Goal: Task Accomplishment & Management: Manage account settings

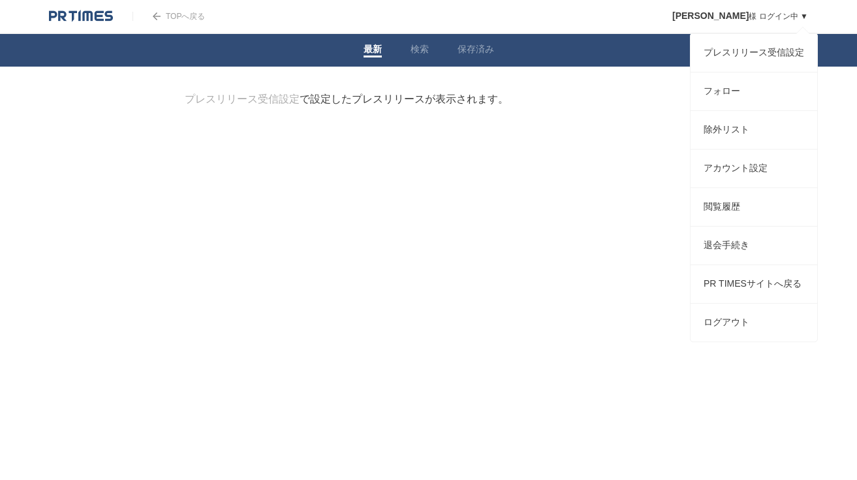
click at [793, 14] on link "[PERSON_NAME] ログイン中 ▼" at bounding box center [740, 16] width 136 height 9
click at [730, 179] on link "アカウント設定" at bounding box center [753, 168] width 127 height 38
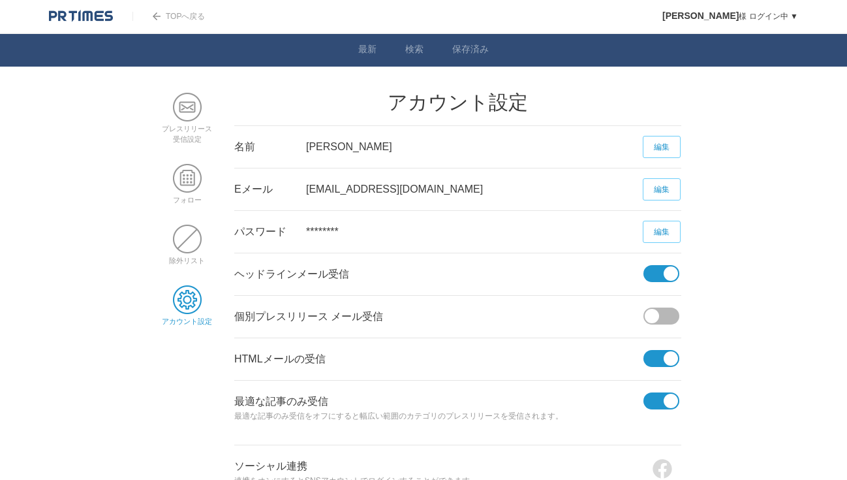
click at [668, 149] on link "編集" at bounding box center [662, 147] width 38 height 22
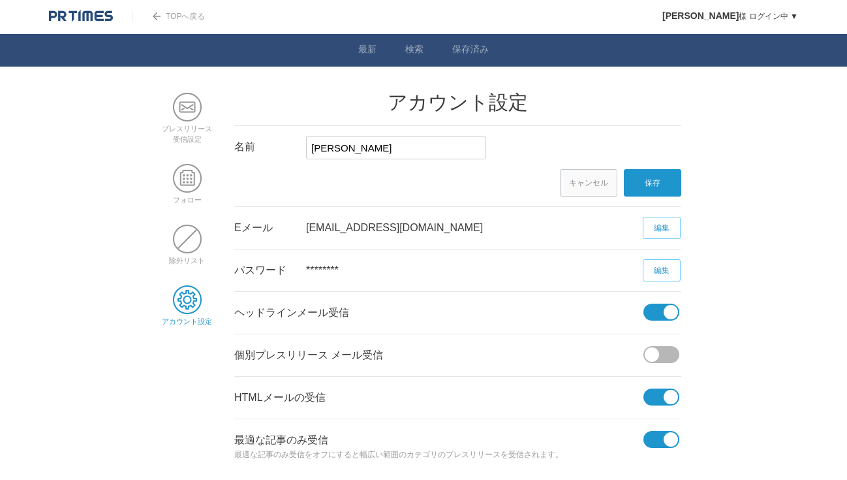
click at [335, 151] on input "[PERSON_NAME]" at bounding box center [396, 147] width 180 height 23
type input "[PERSON_NAME]"
click at [663, 176] on link "保存" at bounding box center [652, 182] width 57 height 27
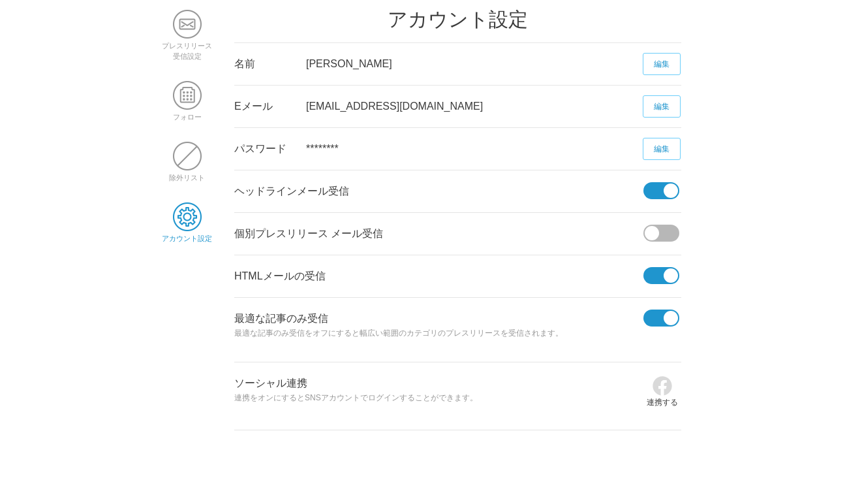
scroll to position [87, 0]
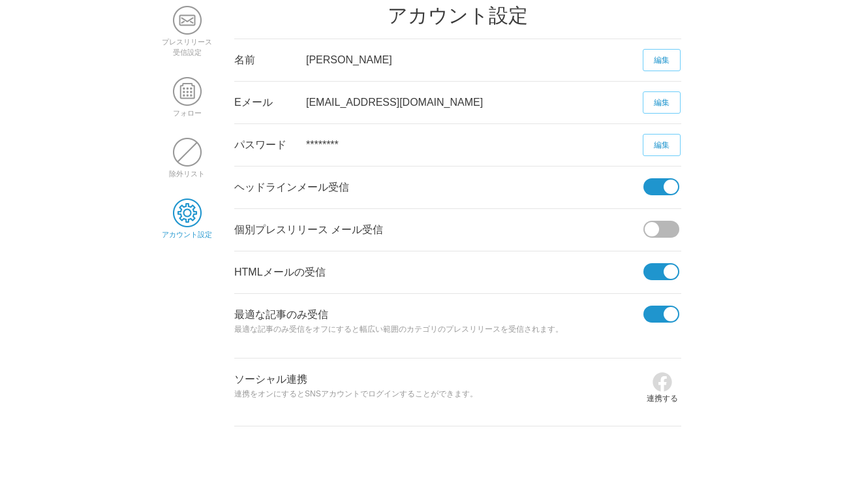
click at [670, 185] on span at bounding box center [671, 186] width 14 height 14
click at [0, 0] on input "checkbox" at bounding box center [0, 0] width 0 height 0
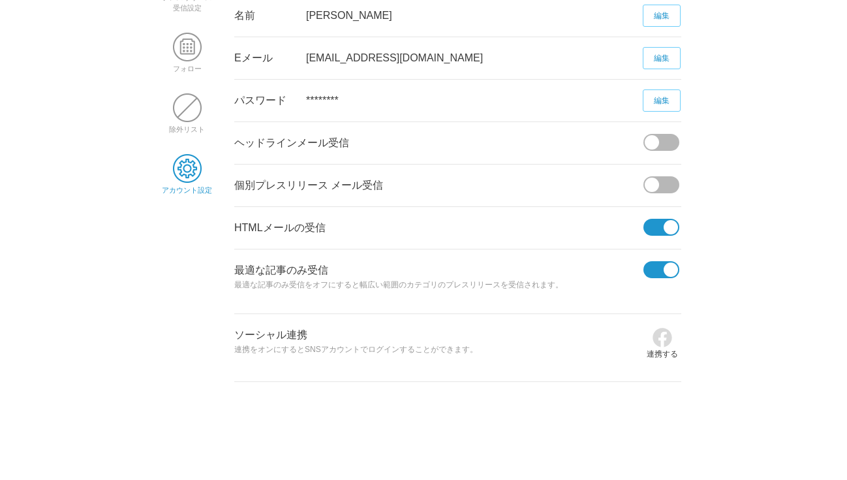
scroll to position [0, 0]
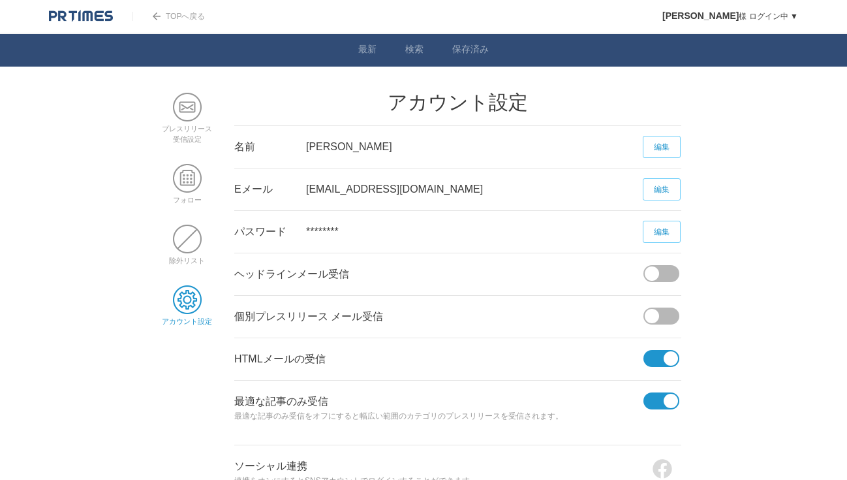
click at [168, 12] on link "TOPへ戻る" at bounding box center [168, 16] width 72 height 9
